Goal: Transaction & Acquisition: Purchase product/service

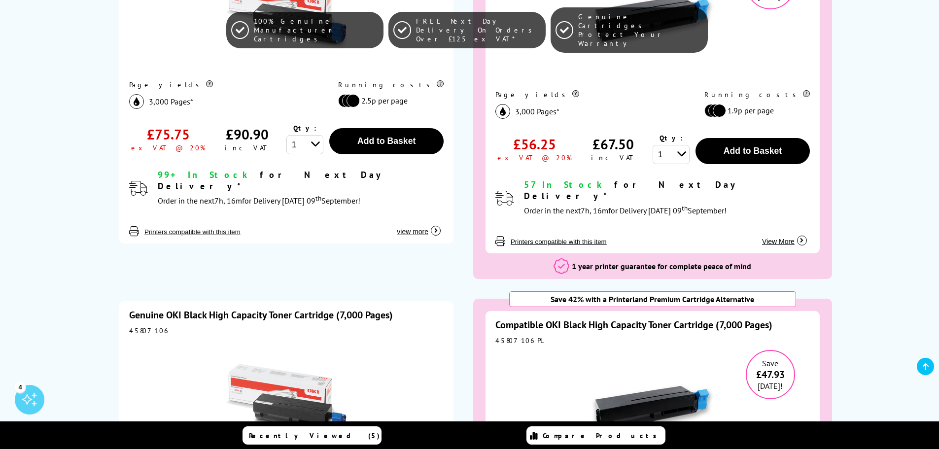
scroll to position [394, 0]
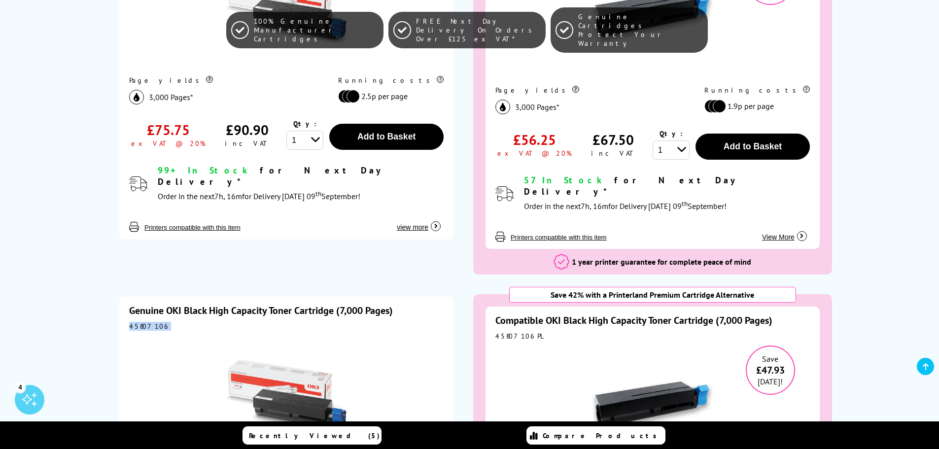
drag, startPoint x: 164, startPoint y: 314, endPoint x: 131, endPoint y: 316, distance: 33.6
click at [131, 322] on div "45807106" at bounding box center [286, 326] width 315 height 9
copy div "45807106"
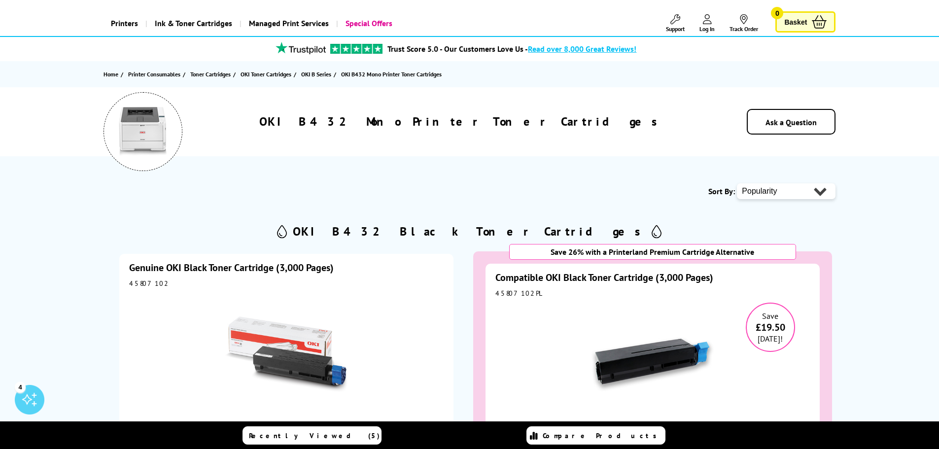
scroll to position [0, 0]
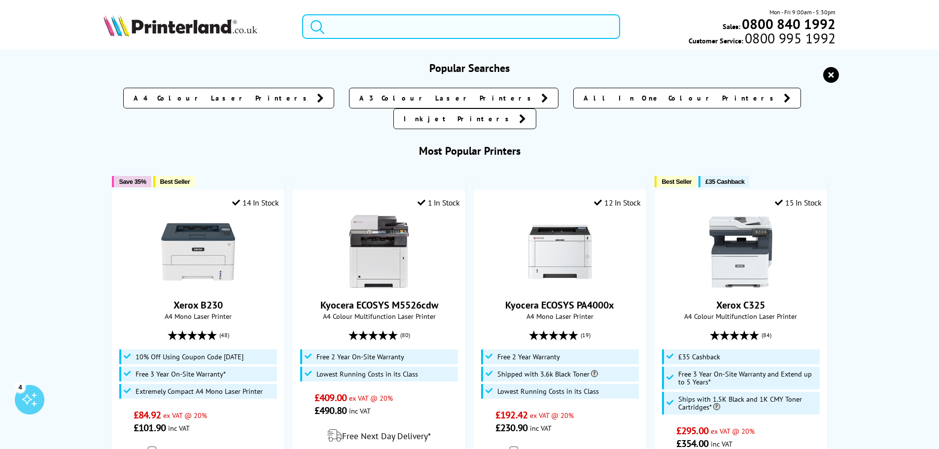
click at [426, 23] on input "search" at bounding box center [461, 26] width 318 height 25
paste input "pro M477fdw"
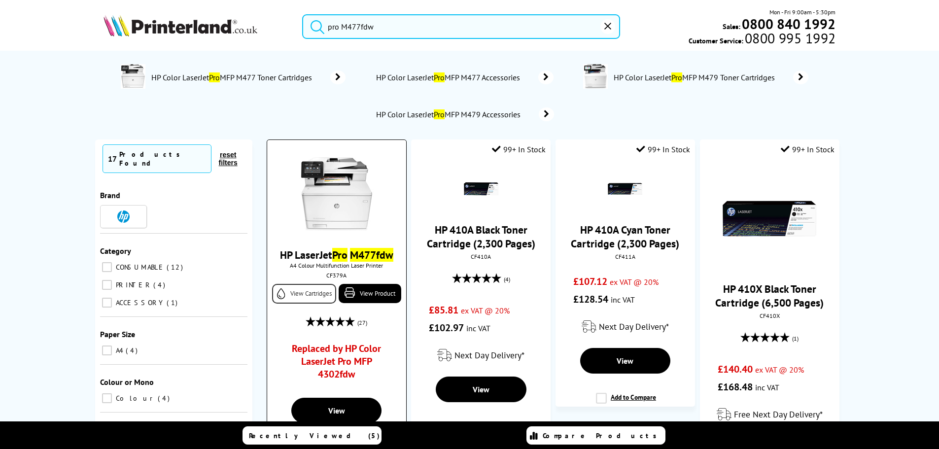
type input "pro M477fdw"
click at [306, 304] on link "View Cartridges" at bounding box center [304, 294] width 64 height 20
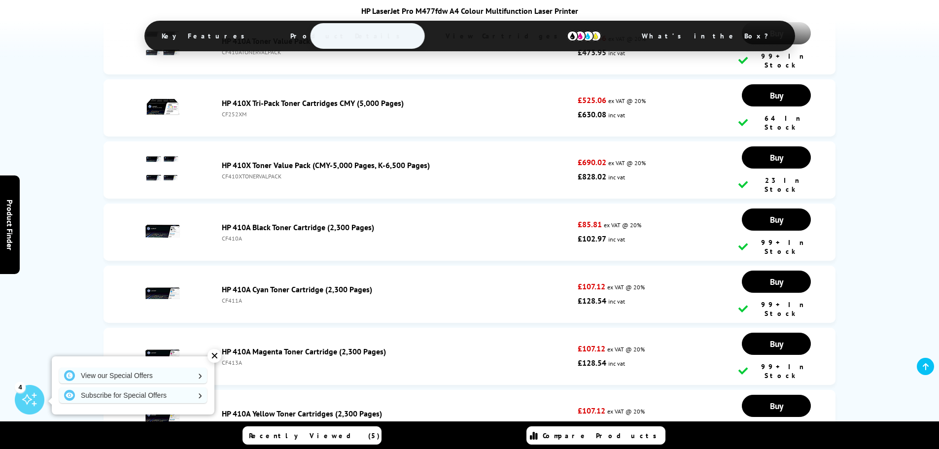
scroll to position [2221, 0]
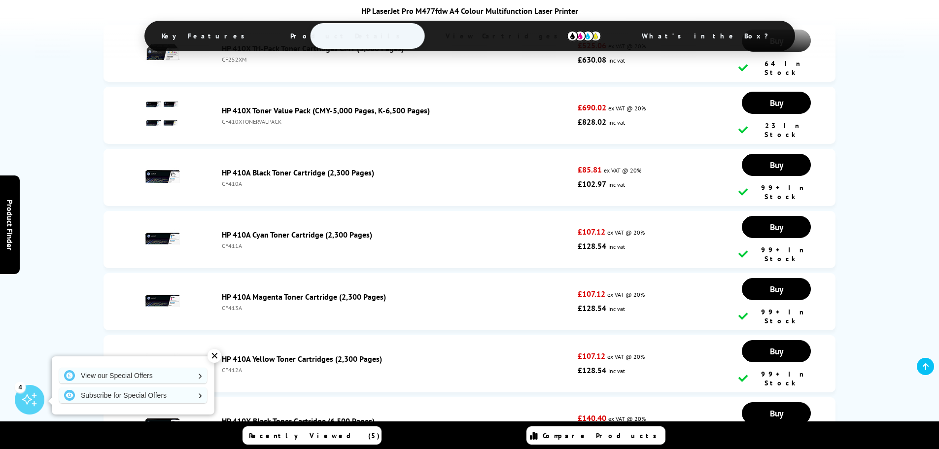
drag, startPoint x: 245, startPoint y: 146, endPoint x: 220, endPoint y: 149, distance: 25.3
click at [220, 168] on div "HP 410A Black Toner Cartridge (2,300 Pages) CF410A" at bounding box center [397, 178] width 361 height 20
copy div "CF410A"
drag, startPoint x: 248, startPoint y: 255, endPoint x: 222, endPoint y: 255, distance: 25.6
click at [222, 304] on div "CF413A" at bounding box center [397, 307] width 351 height 7
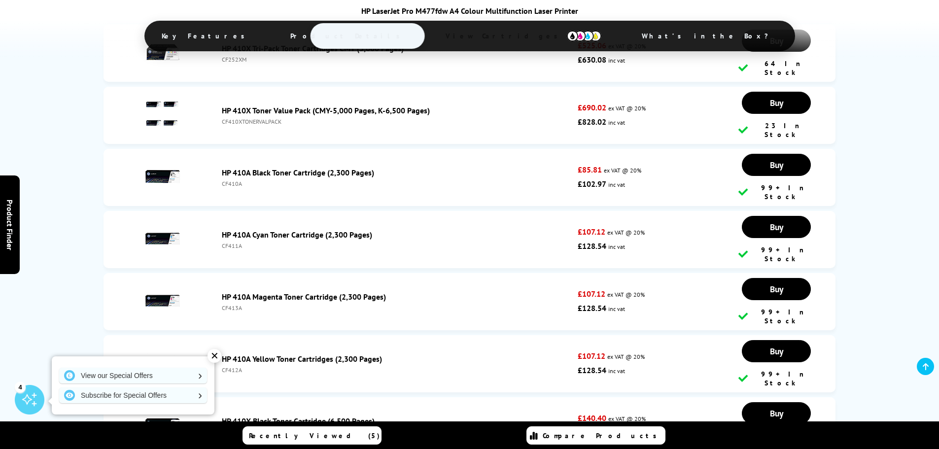
copy div "CF413A"
drag, startPoint x: 246, startPoint y: 310, endPoint x: 221, endPoint y: 313, distance: 24.8
click at [221, 335] on li "HP 410A Yellow Toner Cartridges (2,300 Pages) CF412A £107.12 ex VAT @ 20% £128.…" at bounding box center [470, 363] width 733 height 57
copy div "CF412A"
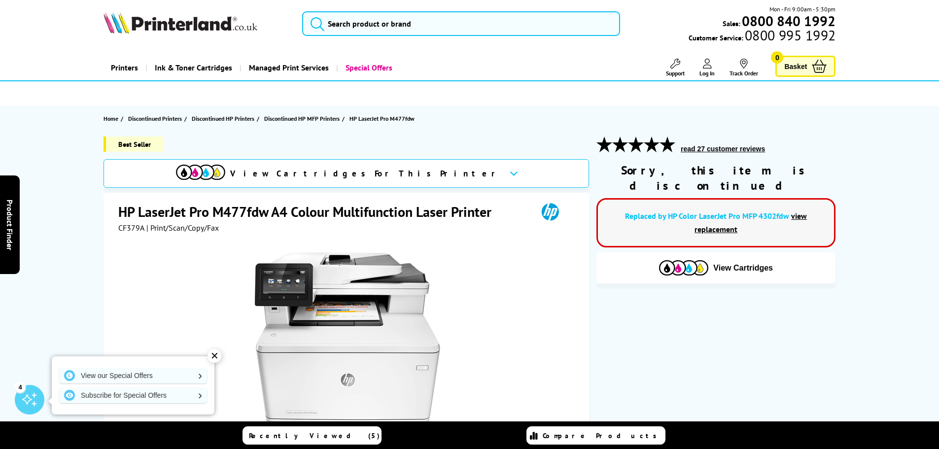
scroll to position [0, 0]
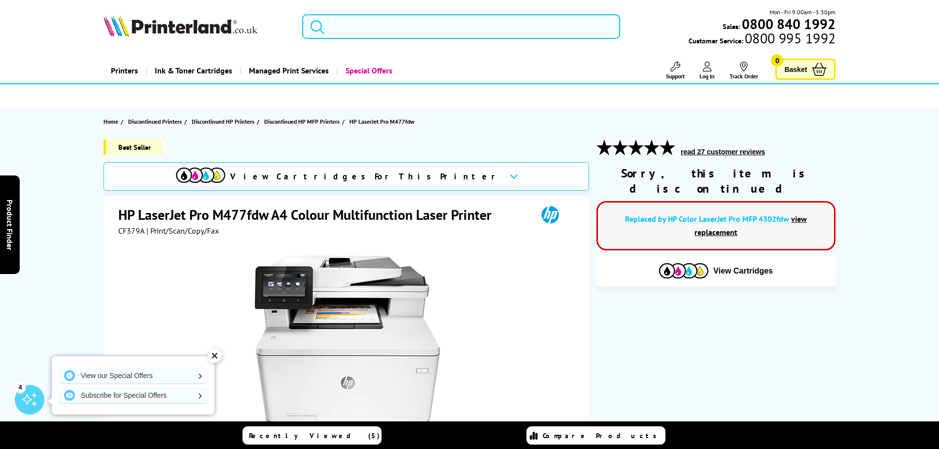
click at [371, 28] on input "search" at bounding box center [461, 26] width 318 height 25
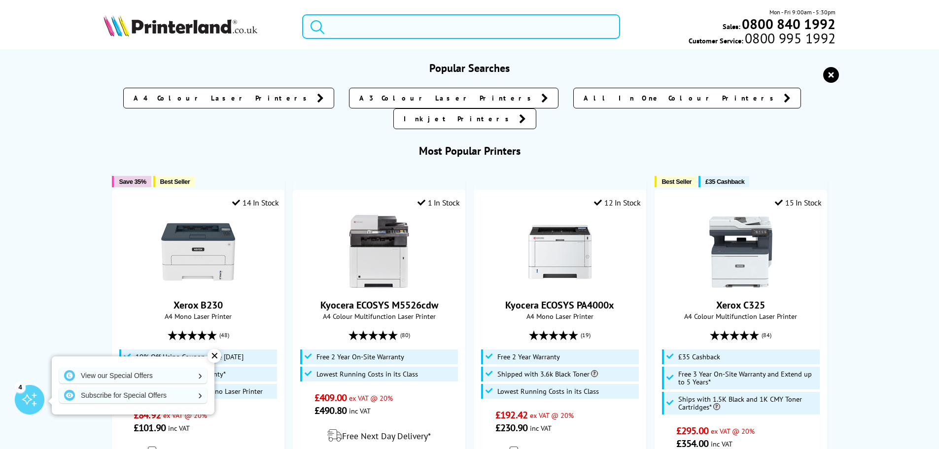
paste input "OKI B432"
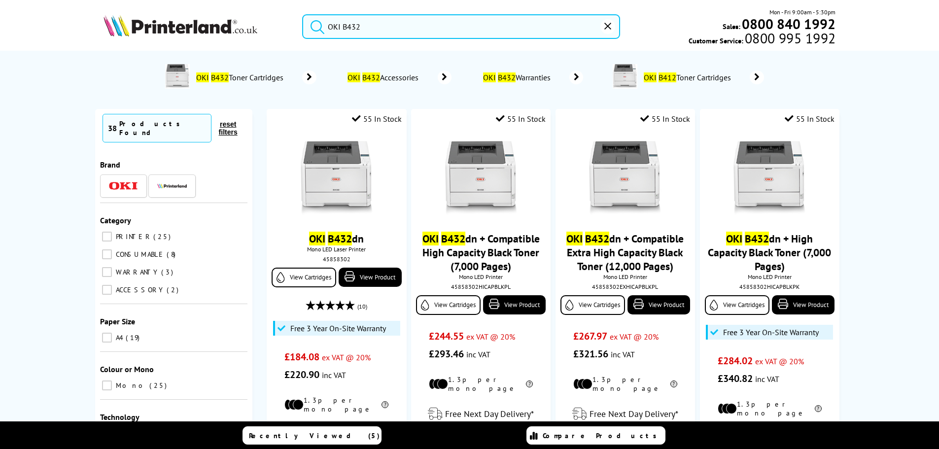
type input "OKI B432"
click at [249, 73] on span "OKI B432 Toner Cartridges" at bounding box center [241, 77] width 93 height 10
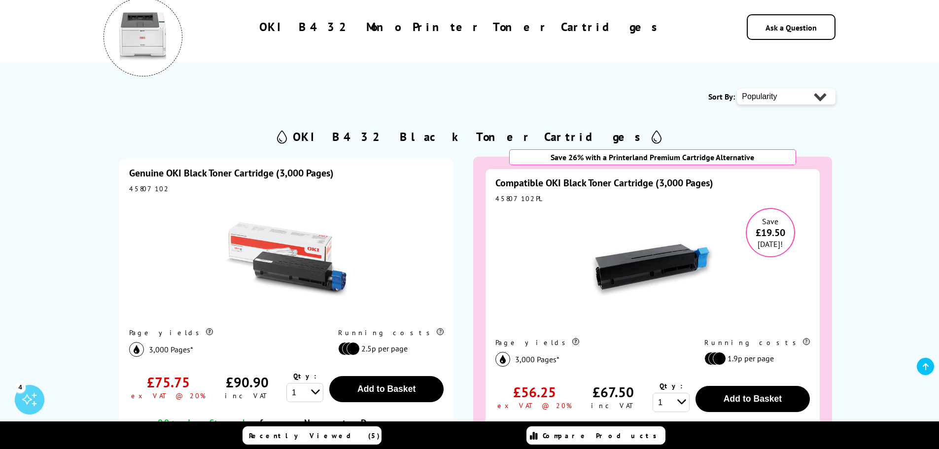
scroll to position [148, 0]
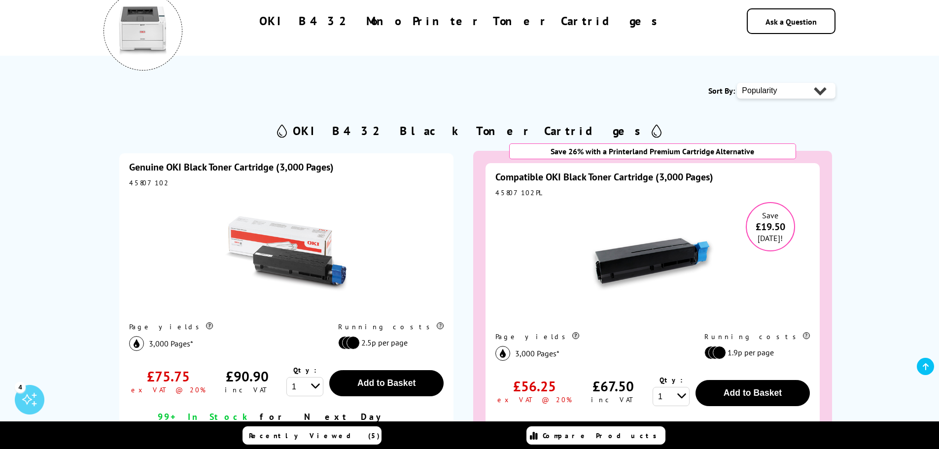
drag, startPoint x: 160, startPoint y: 186, endPoint x: 130, endPoint y: 189, distance: 30.7
click at [130, 189] on div "Genuine OKI Black Toner Cartridge (3,000 Pages) 45807102 Page yields 3,000 Page…" at bounding box center [286, 319] width 334 height 333
drag, startPoint x: 132, startPoint y: 184, endPoint x: 159, endPoint y: 182, distance: 27.2
click at [159, 182] on div "45807102" at bounding box center [286, 182] width 315 height 9
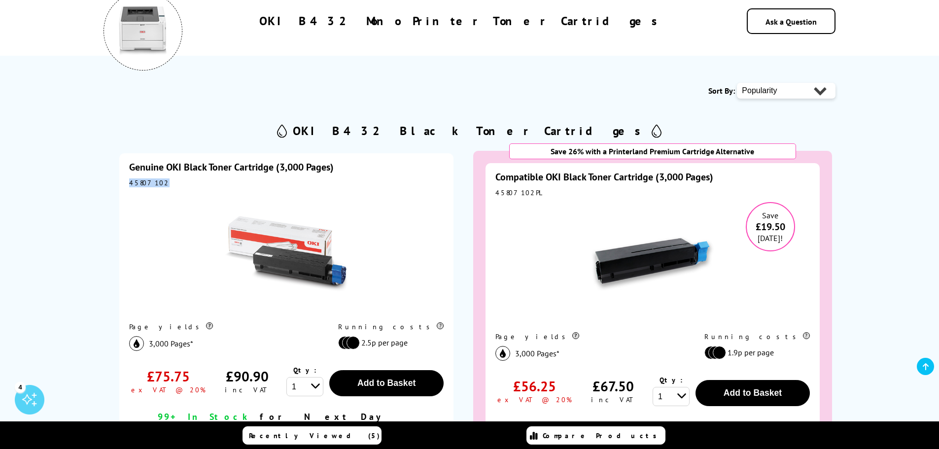
drag, startPoint x: 161, startPoint y: 181, endPoint x: 130, endPoint y: 184, distance: 31.2
click at [130, 184] on div "45807102" at bounding box center [286, 182] width 315 height 9
copy div "45807102"
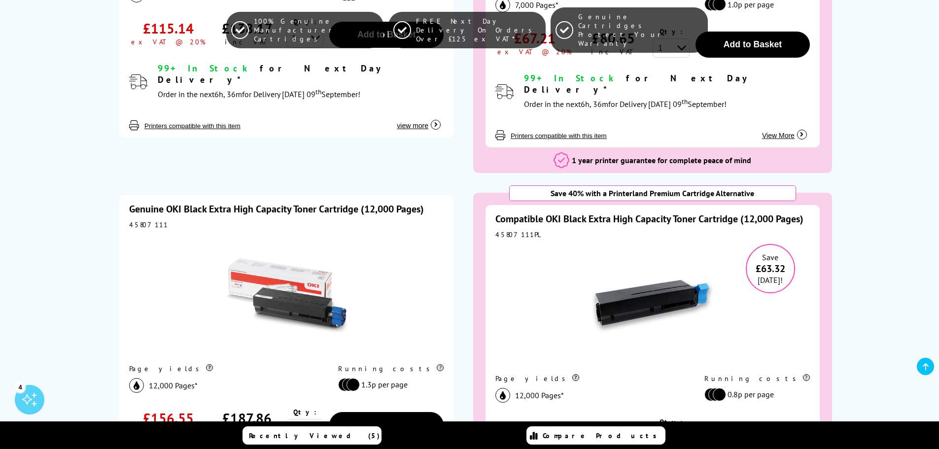
scroll to position [887, 0]
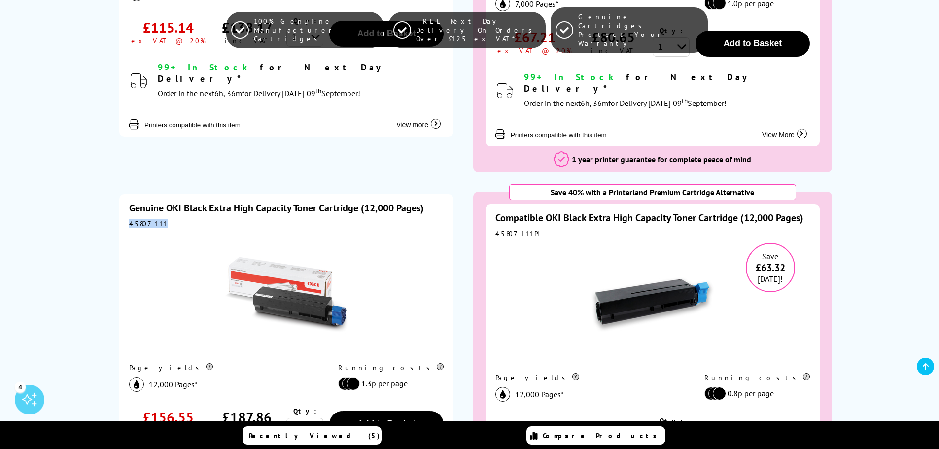
drag, startPoint x: 165, startPoint y: 202, endPoint x: 126, endPoint y: 205, distance: 39.1
click at [126, 205] on div "Genuine OKI Black Extra High Capacity Toner Cartridge (12,000 Pages) 45807111 P…" at bounding box center [286, 360] width 334 height 333
copy div "45807111"
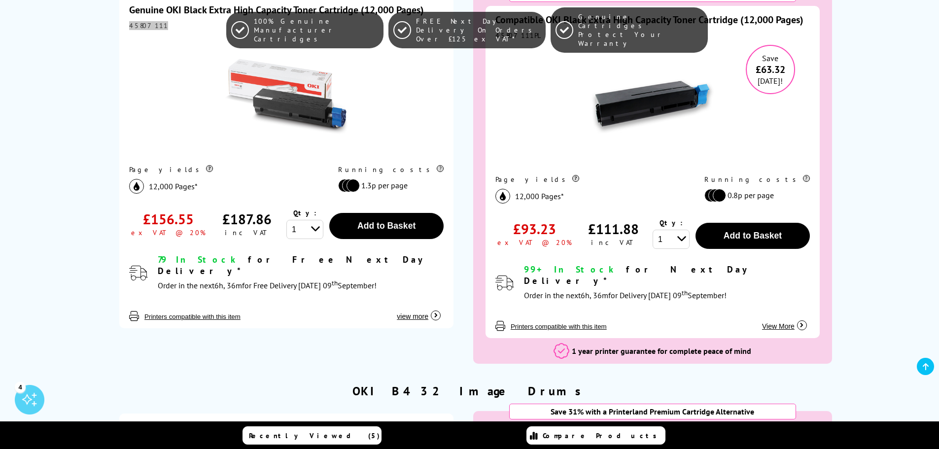
scroll to position [1085, 0]
